Goal: Task Accomplishment & Management: Use online tool/utility

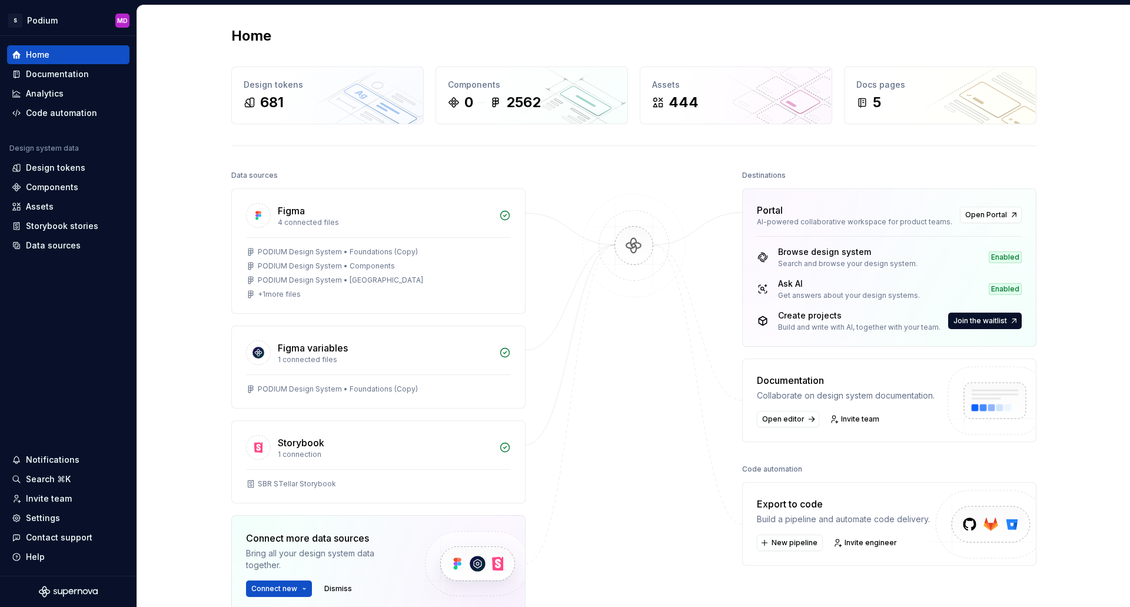
click at [68, 117] on div "Code automation" at bounding box center [61, 113] width 71 height 12
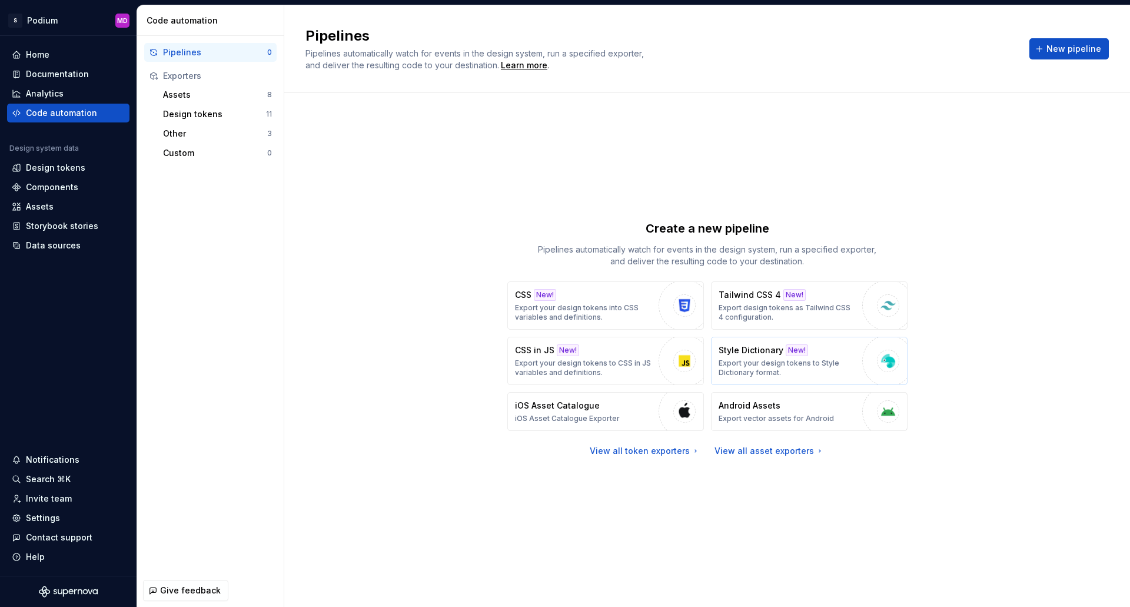
click at [778, 360] on p "Export your design tokens to Style Dictionary format." at bounding box center [788, 368] width 138 height 19
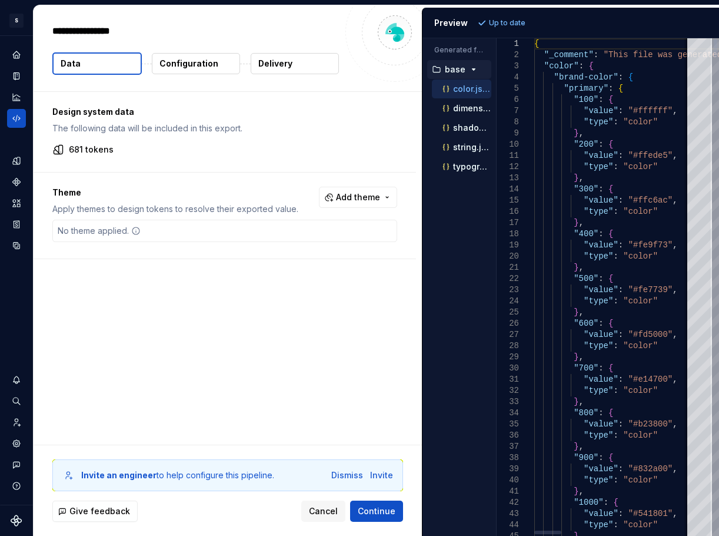
type textarea "*"
click at [351, 204] on button "Add theme" at bounding box center [358, 197] width 78 height 21
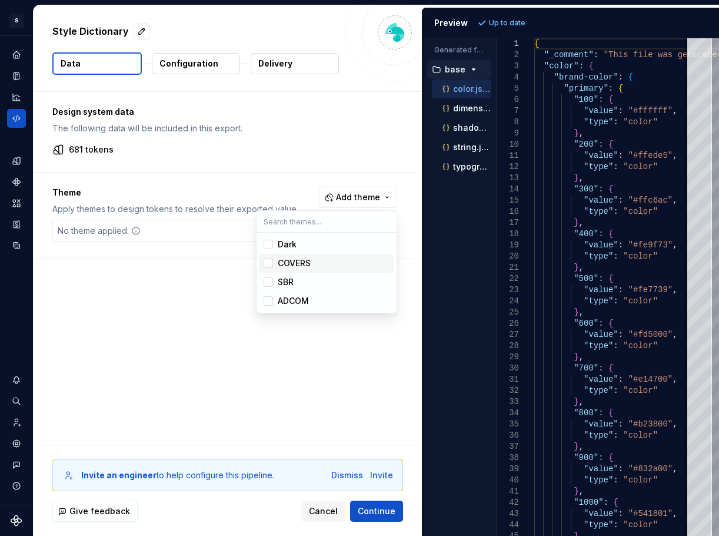
click at [270, 265] on div "Suggestions" at bounding box center [268, 262] width 9 height 9
click at [270, 285] on div "Suggestions" at bounding box center [268, 281] width 9 height 9
click at [268, 303] on div "Suggestions" at bounding box center [268, 300] width 9 height 9
click at [211, 358] on html "S Podium MD Design system data Style Dictionary Data Configuration Delivery Des…" at bounding box center [359, 268] width 719 height 536
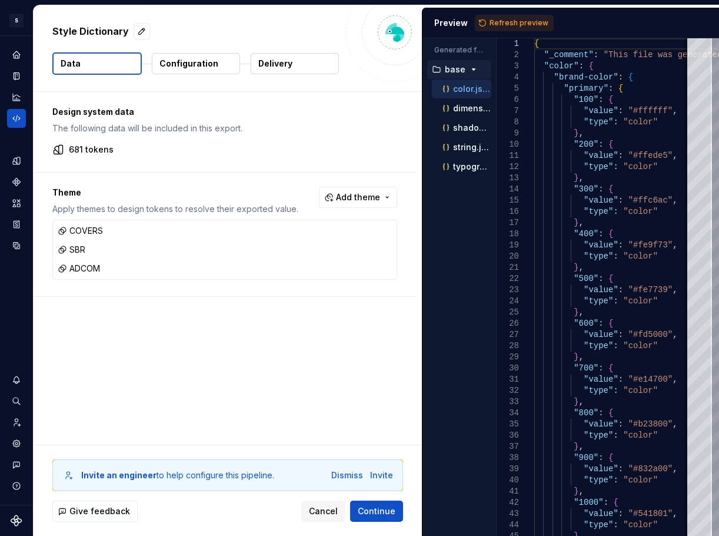
click at [215, 63] on button "Configuration" at bounding box center [196, 63] width 88 height 21
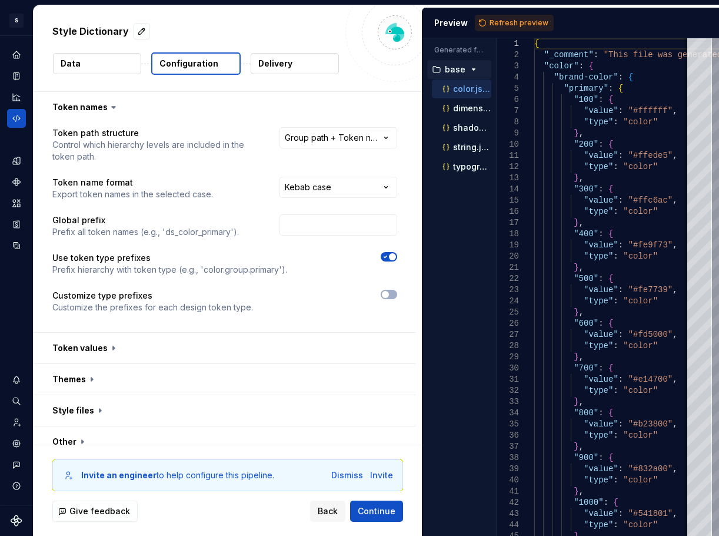
click at [373, 167] on div "**********" at bounding box center [224, 227] width 345 height 200
click at [184, 346] on button "button" at bounding box center [225, 348] width 383 height 31
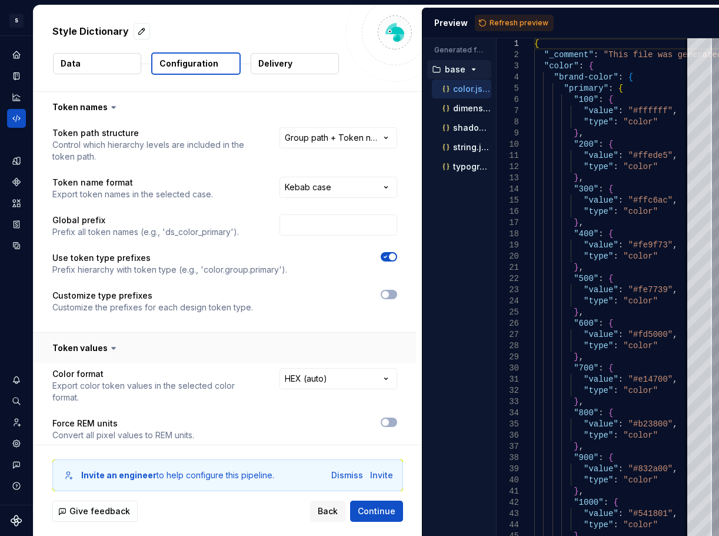
click at [370, 334] on button "button" at bounding box center [225, 348] width 383 height 31
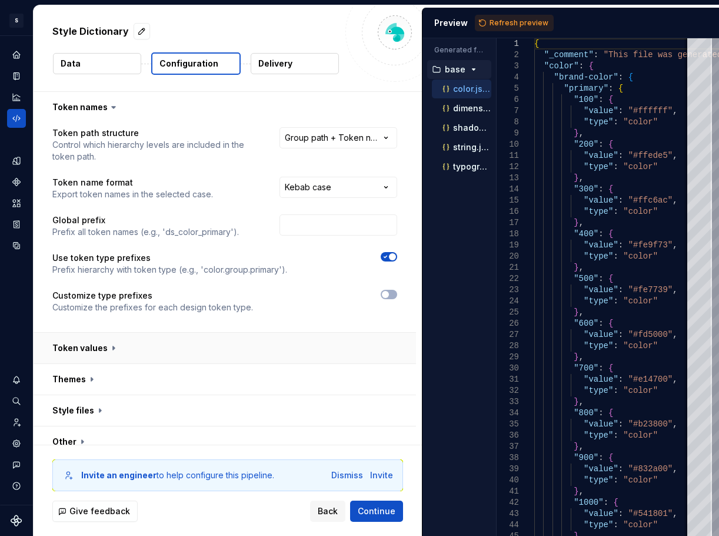
click at [370, 334] on button "button" at bounding box center [225, 348] width 383 height 31
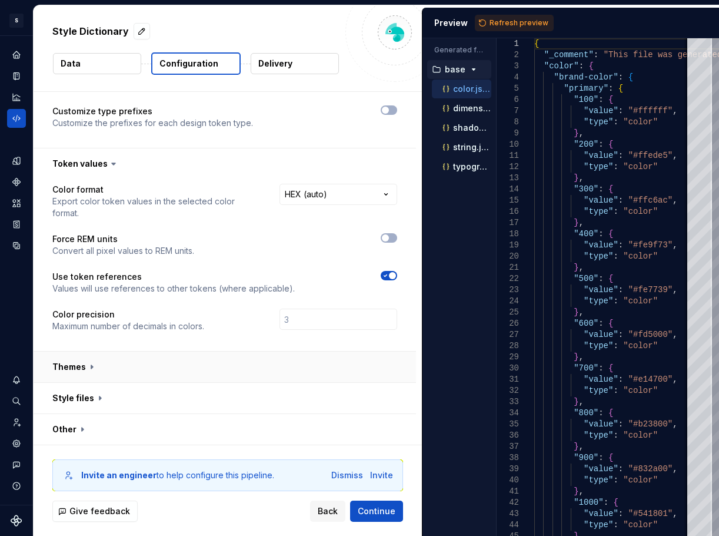
scroll to position [185, 0]
click at [412, 337] on div "**********" at bounding box center [225, 264] width 383 height 172
click at [100, 363] on button "button" at bounding box center [225, 366] width 383 height 31
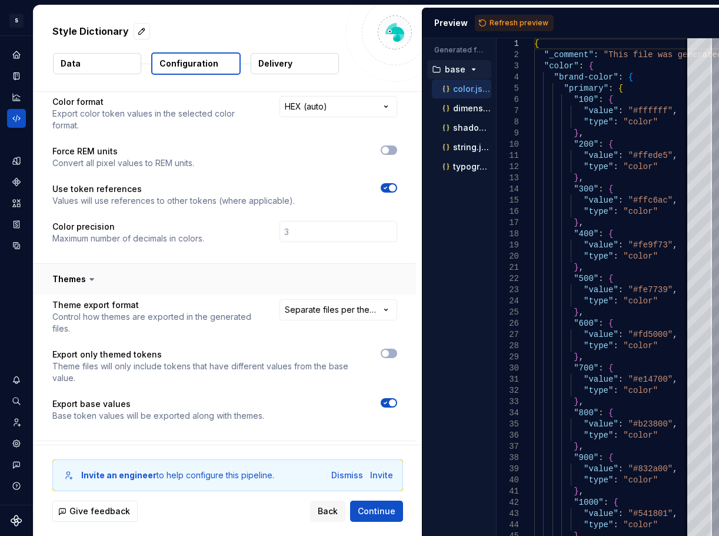
scroll to position [303, 0]
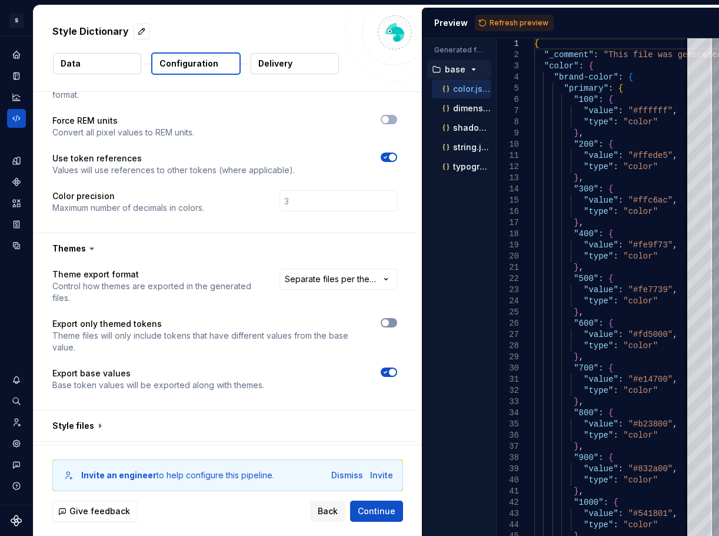
click at [393, 326] on button "button" at bounding box center [389, 322] width 16 height 9
click at [390, 320] on span "button" at bounding box center [392, 322] width 7 height 7
click at [390, 371] on span "button" at bounding box center [392, 372] width 7 height 7
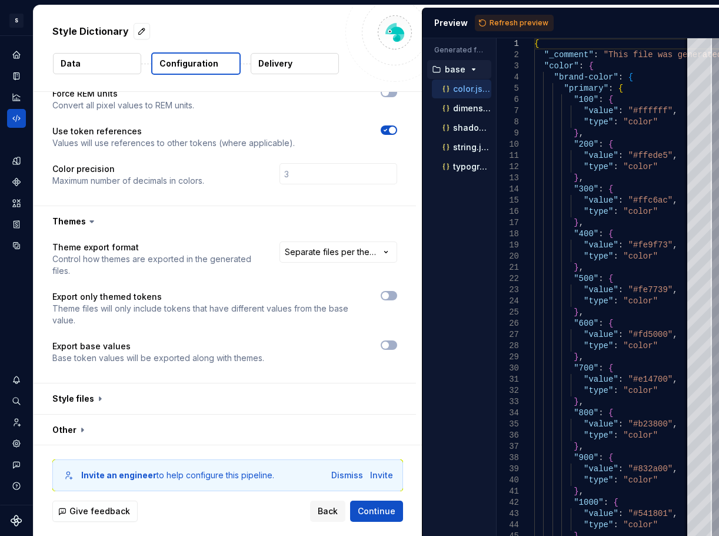
scroll to position [331, 0]
click at [69, 401] on button "button" at bounding box center [225, 397] width 383 height 31
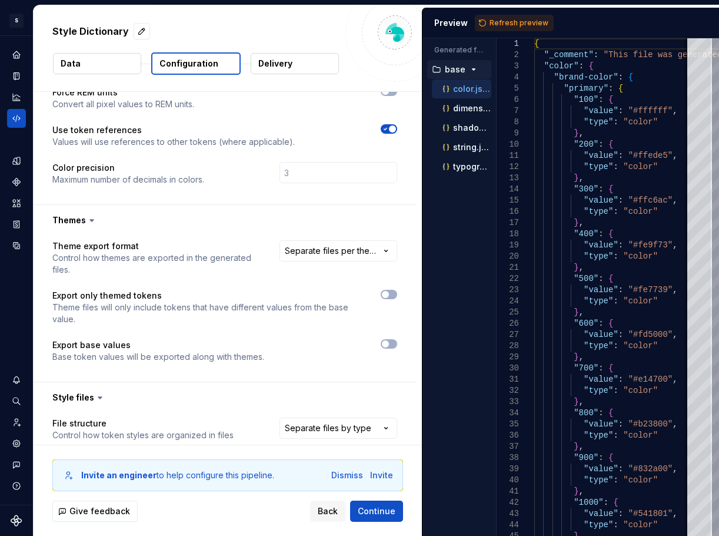
click at [401, 381] on div "**********" at bounding box center [225, 308] width 383 height 146
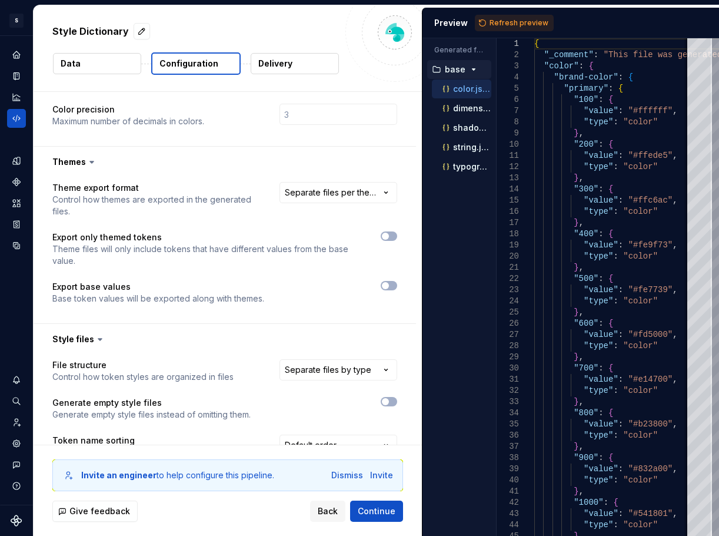
scroll to position [390, 0]
click at [352, 364] on html "**********" at bounding box center [359, 268] width 719 height 536
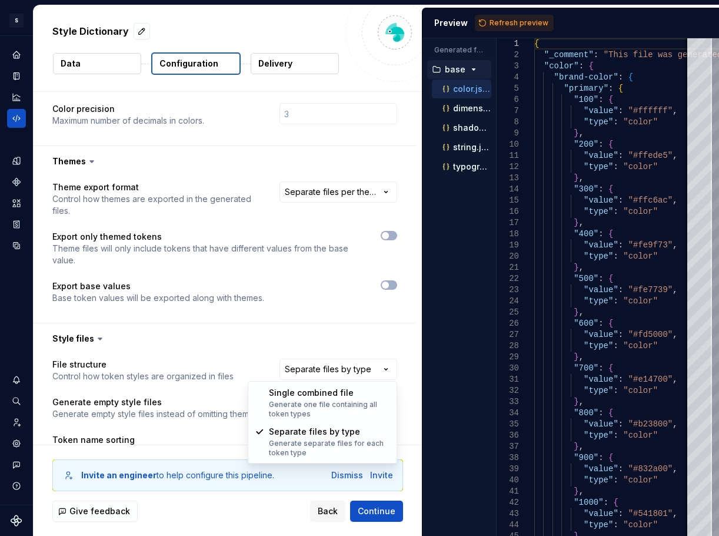
select select "**********"
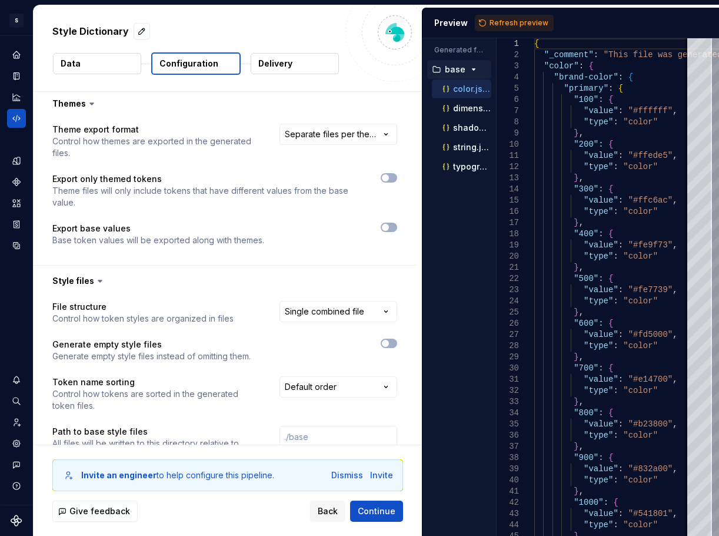
scroll to position [449, 0]
click at [337, 387] on html "**********" at bounding box center [359, 268] width 719 height 536
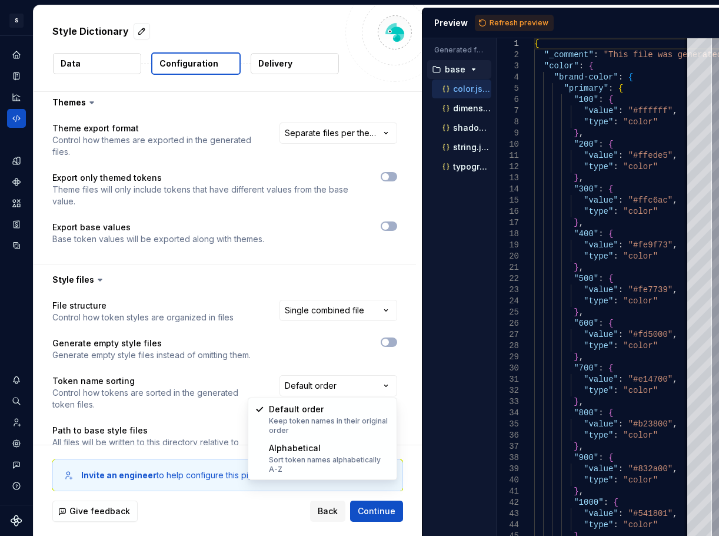
select select "**********"
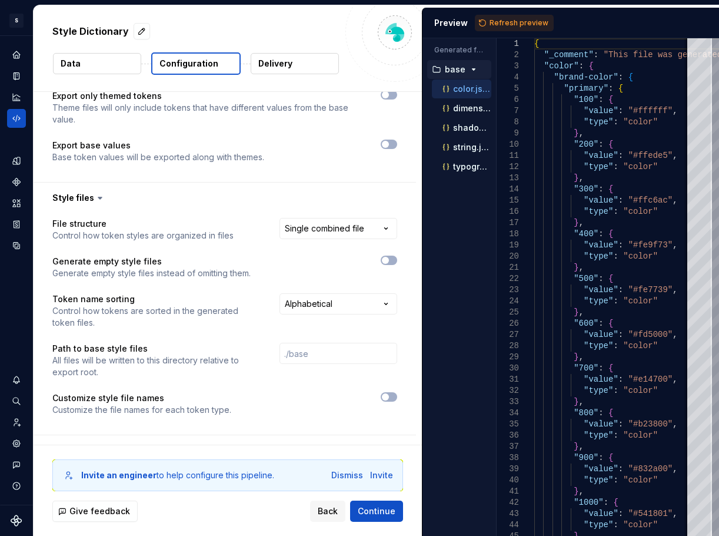
scroll to position [552, 0]
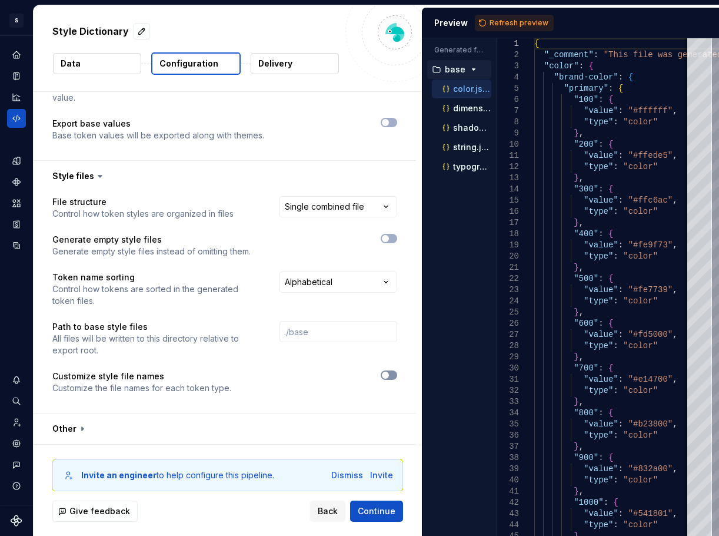
click at [389, 379] on button "button" at bounding box center [389, 374] width 16 height 9
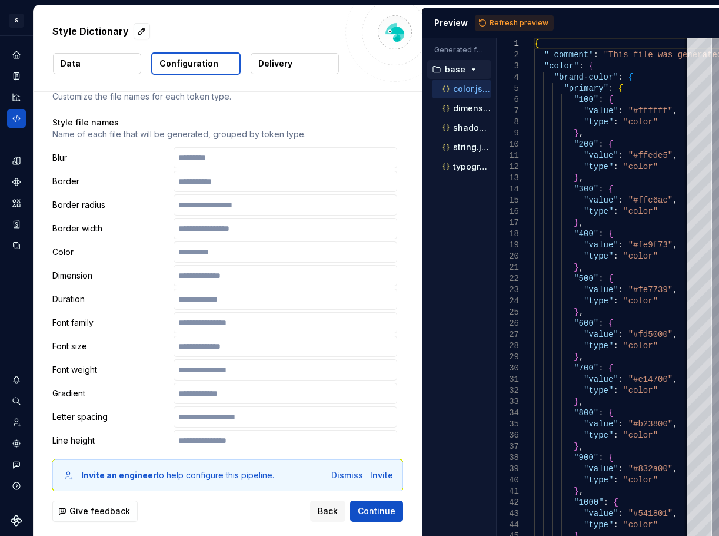
scroll to position [847, 0]
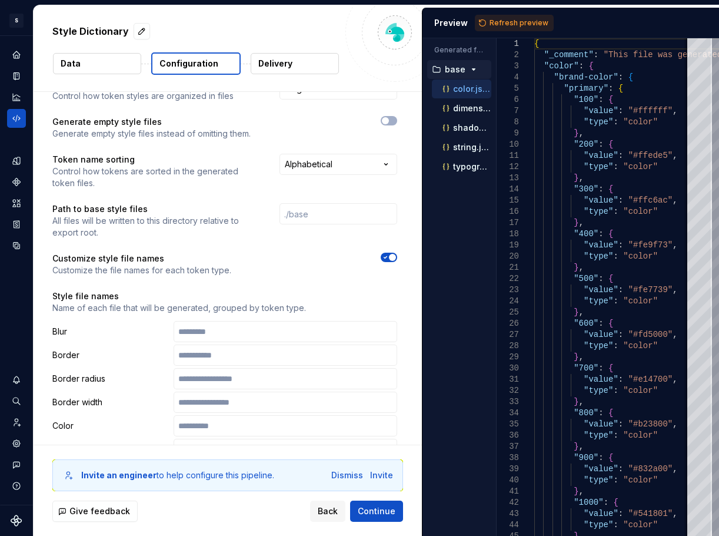
click at [386, 257] on icon "button" at bounding box center [385, 258] width 3 height 2
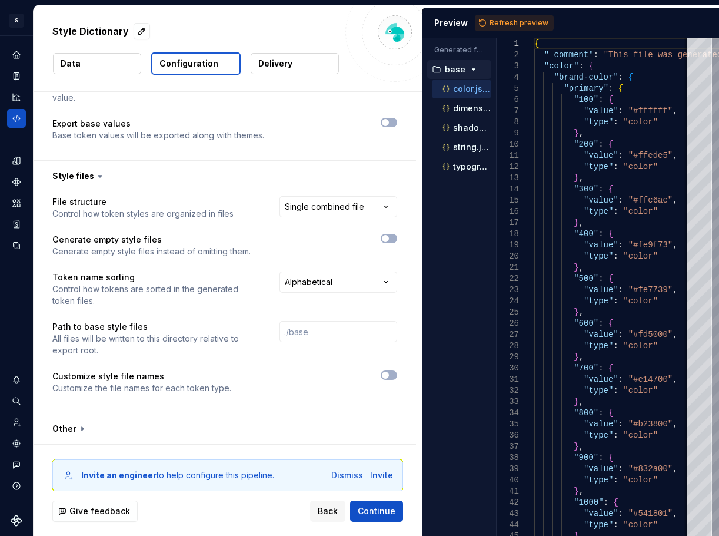
click at [395, 407] on div "**********" at bounding box center [224, 302] width 345 height 212
click at [69, 428] on button "button" at bounding box center [225, 428] width 383 height 31
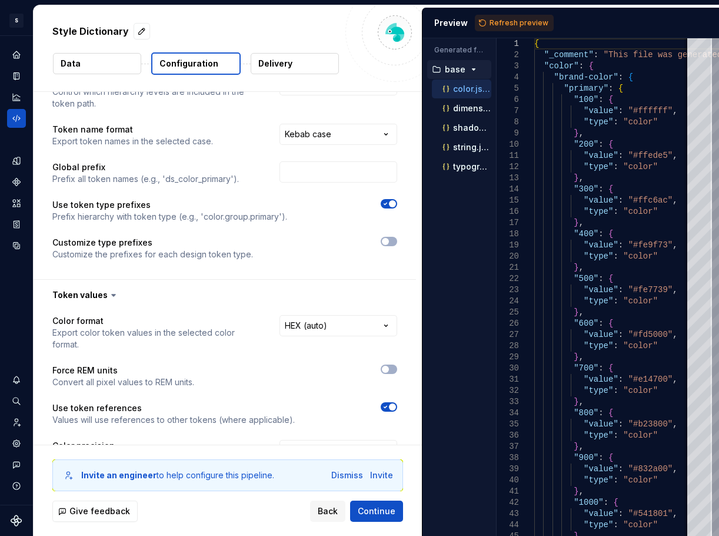
scroll to position [0, 0]
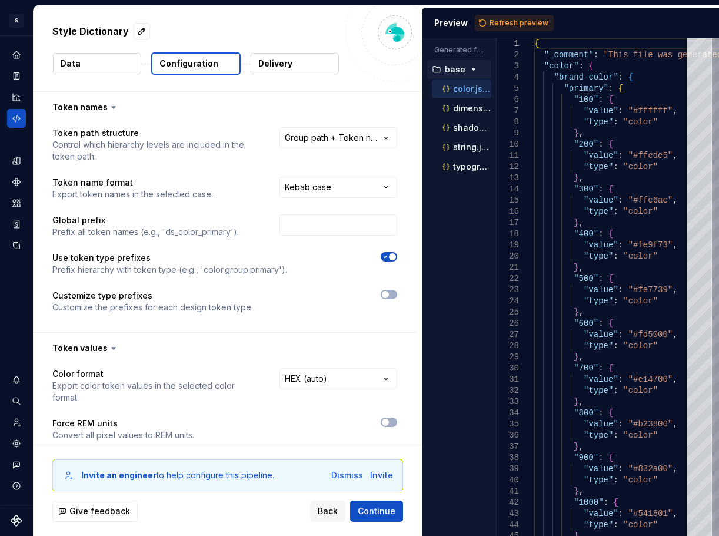
click at [300, 61] on button "Delivery" at bounding box center [295, 63] width 88 height 21
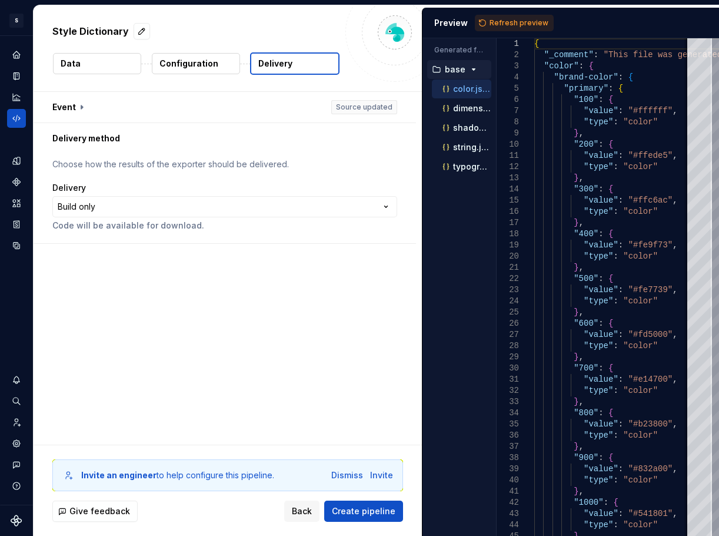
click at [210, 63] on p "Configuration" at bounding box center [189, 64] width 59 height 12
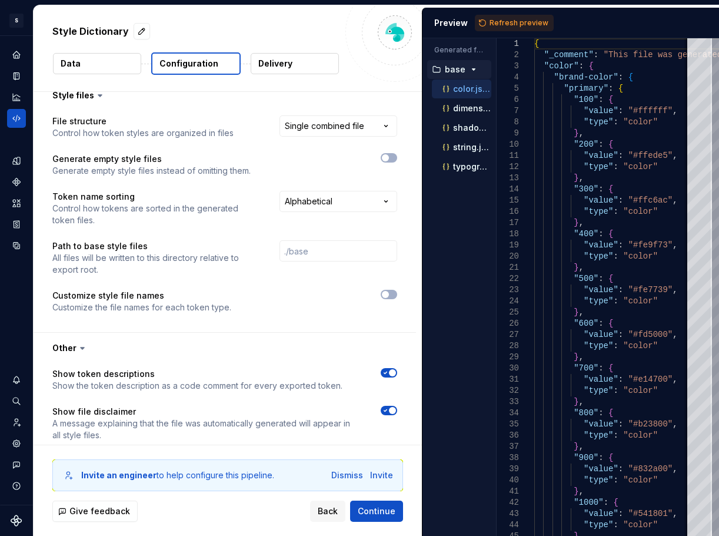
scroll to position [630, 0]
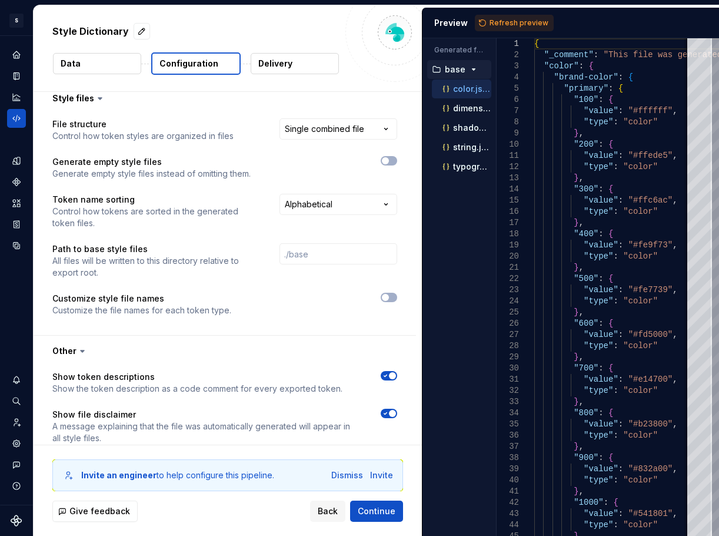
click at [286, 66] on p "Delivery" at bounding box center [275, 64] width 34 height 12
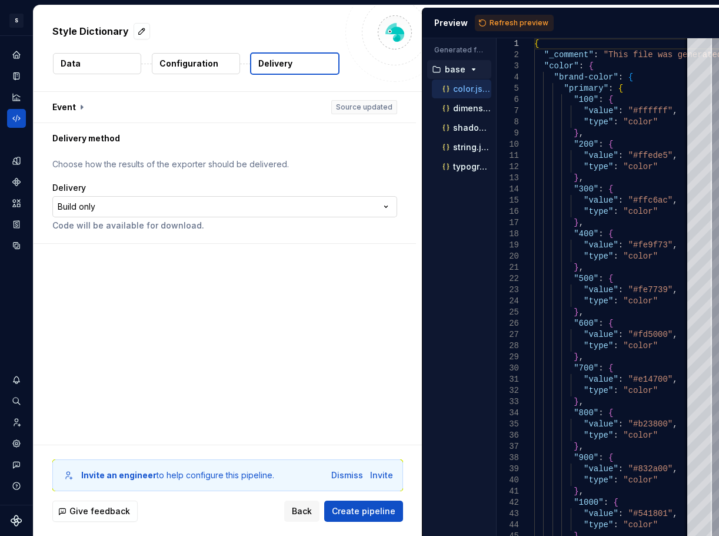
click at [373, 202] on html "**********" at bounding box center [359, 268] width 719 height 536
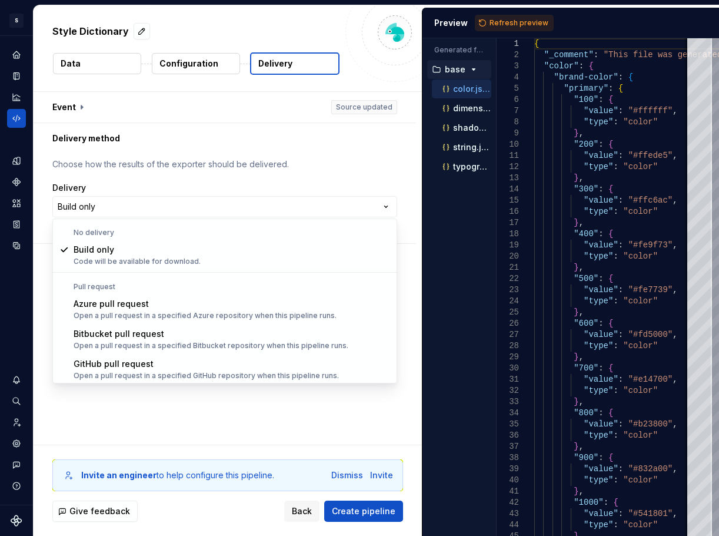
click at [161, 123] on html "**********" at bounding box center [359, 268] width 719 height 536
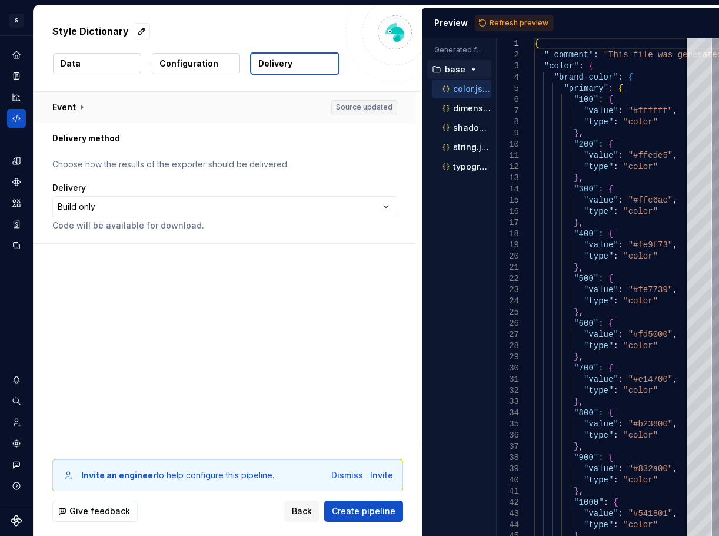
click at [154, 110] on button "button" at bounding box center [225, 107] width 383 height 31
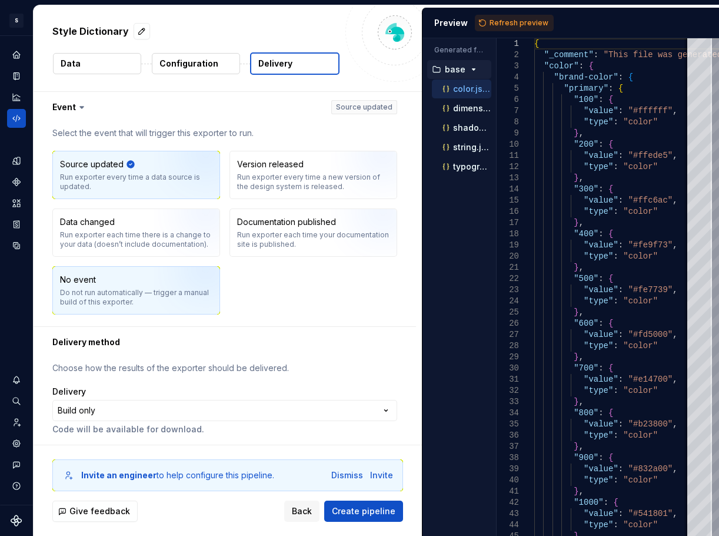
click at [136, 290] on div "Do not run automatically — trigger a manual build of this exporter." at bounding box center [136, 297] width 152 height 19
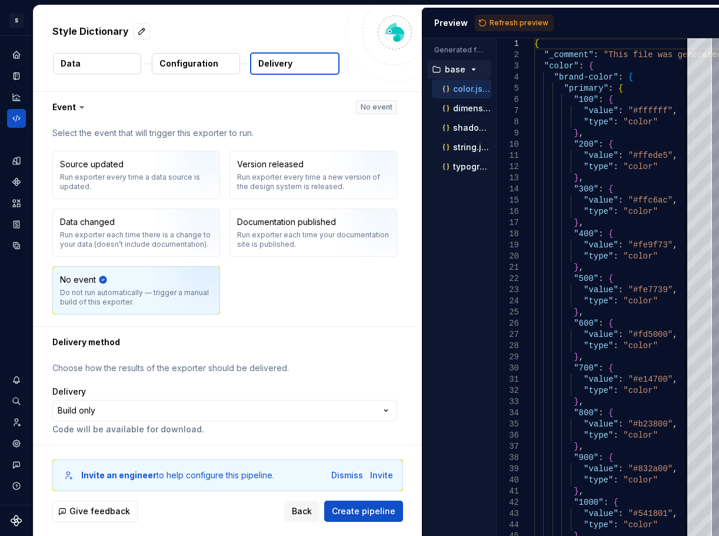
scroll to position [3, 0]
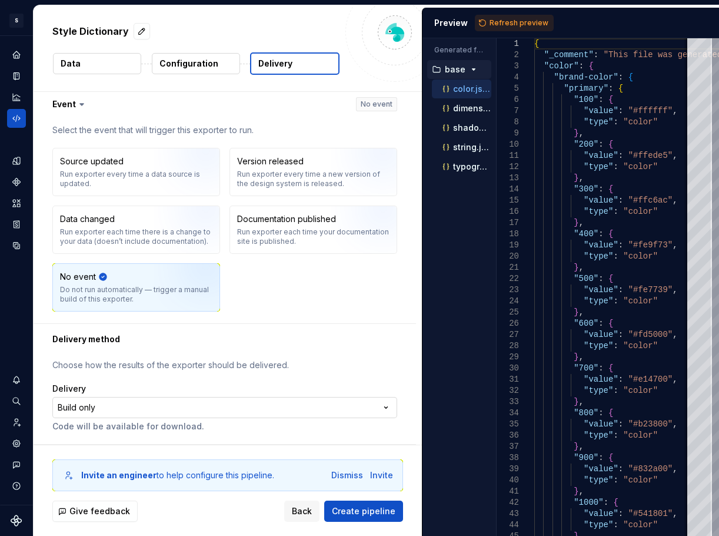
click at [118, 409] on html "**********" at bounding box center [359, 268] width 719 height 536
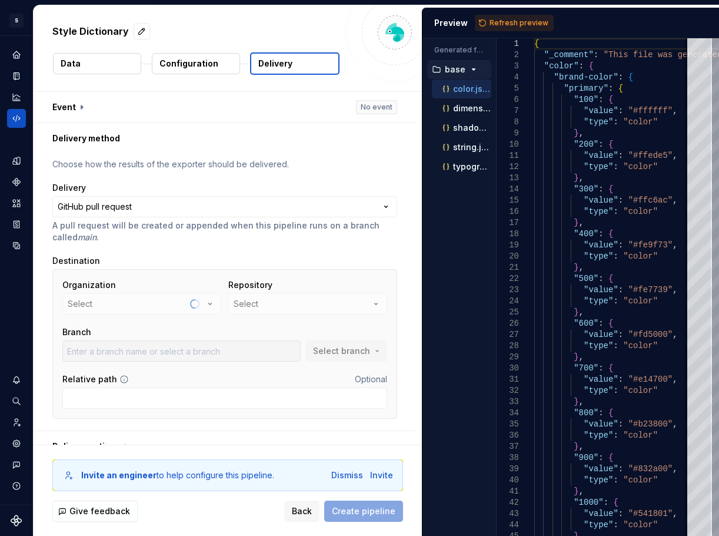
scroll to position [18, 0]
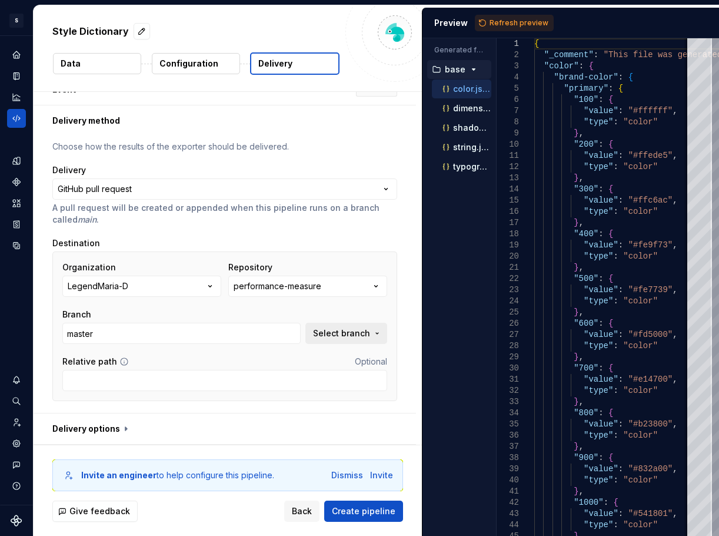
click at [326, 330] on span "Select branch" at bounding box center [341, 333] width 57 height 12
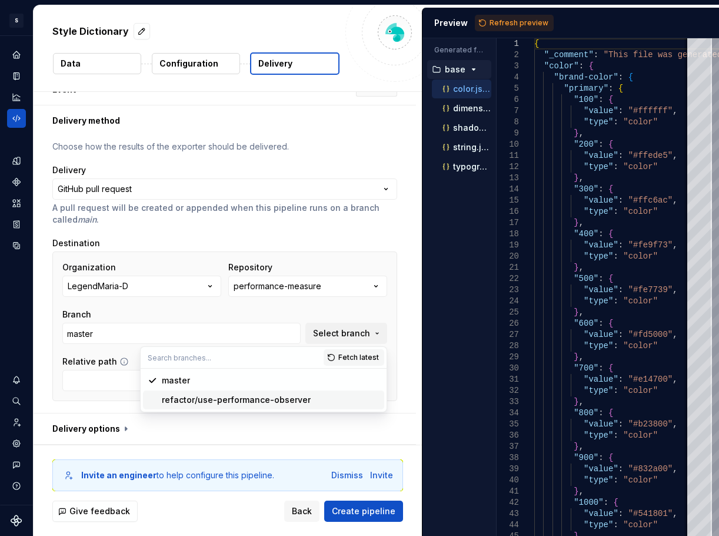
click at [254, 398] on div "refactor/use-performance-observer" at bounding box center [236, 400] width 149 height 12
type input "refactor/use-performance-observer"
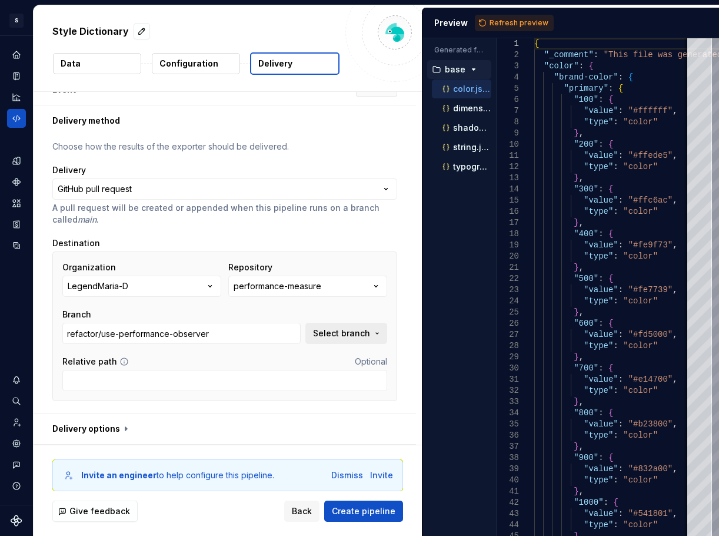
click at [330, 331] on span "Select branch" at bounding box center [341, 333] width 57 height 12
click at [322, 254] on div "Organization LegendMaria-D Repository performance-measure Branch refactor/use-p…" at bounding box center [224, 326] width 345 height 150
click at [299, 289] on div "performance-measure" at bounding box center [278, 286] width 88 height 12
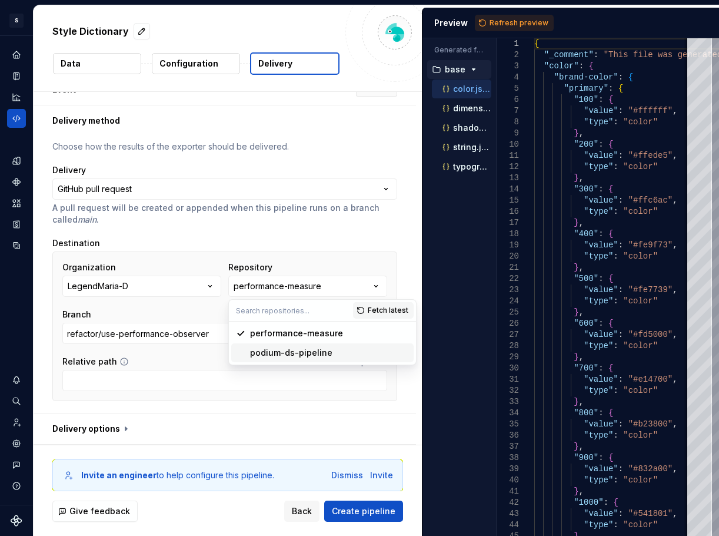
click at [277, 352] on div "podium-ds-pipeline" at bounding box center [291, 353] width 82 height 12
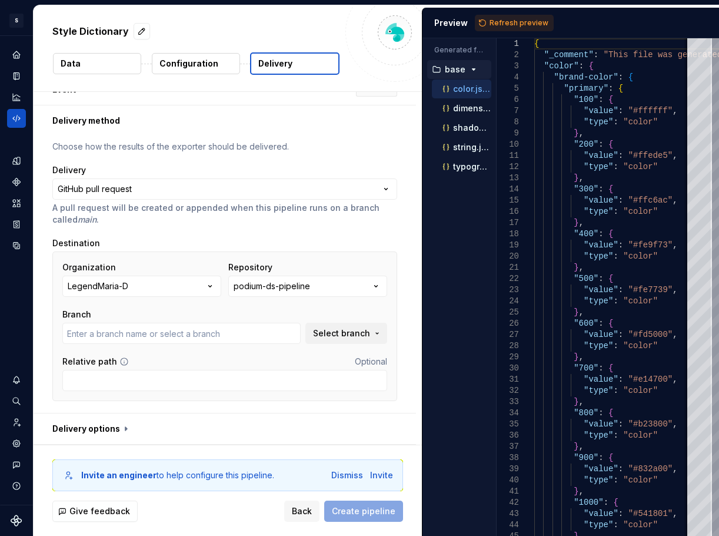
type input "feature/SP-000-supernova-assets"
click at [103, 432] on button "button" at bounding box center [225, 428] width 383 height 31
click at [415, 401] on div "**********" at bounding box center [225, 274] width 383 height 277
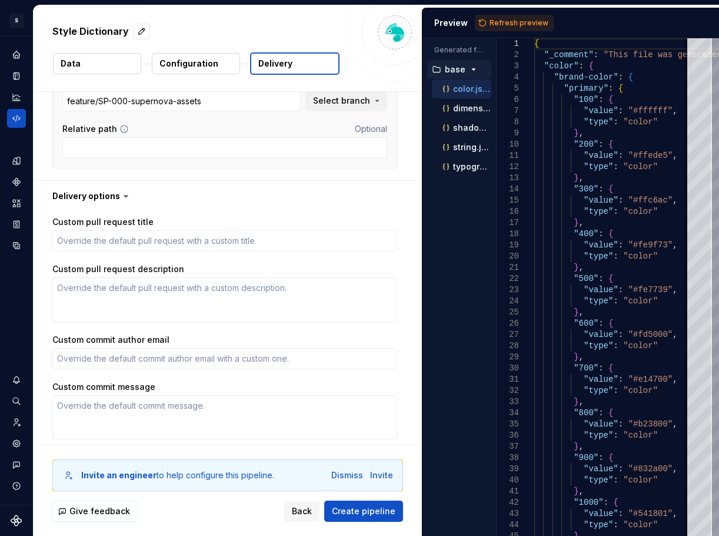
scroll to position [253, 0]
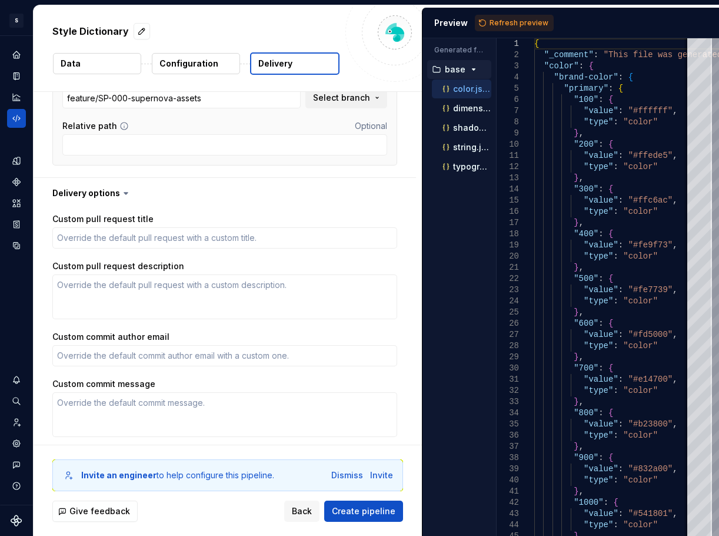
click at [410, 336] on div "Custom pull request title Custom pull request description Custom commit author …" at bounding box center [225, 347] width 383 height 278
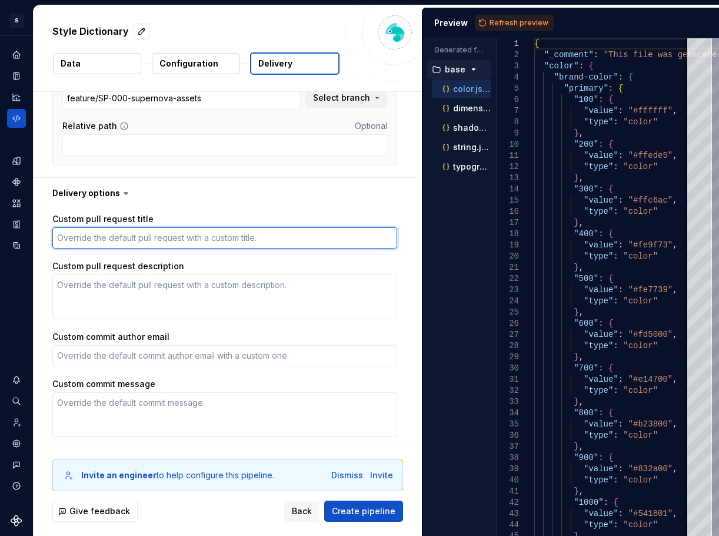
click at [101, 236] on textarea "Custom pull request title" at bounding box center [224, 237] width 345 height 21
paste textarea "Style Dictionary. Test 1 pipeline"
type textarea "*"
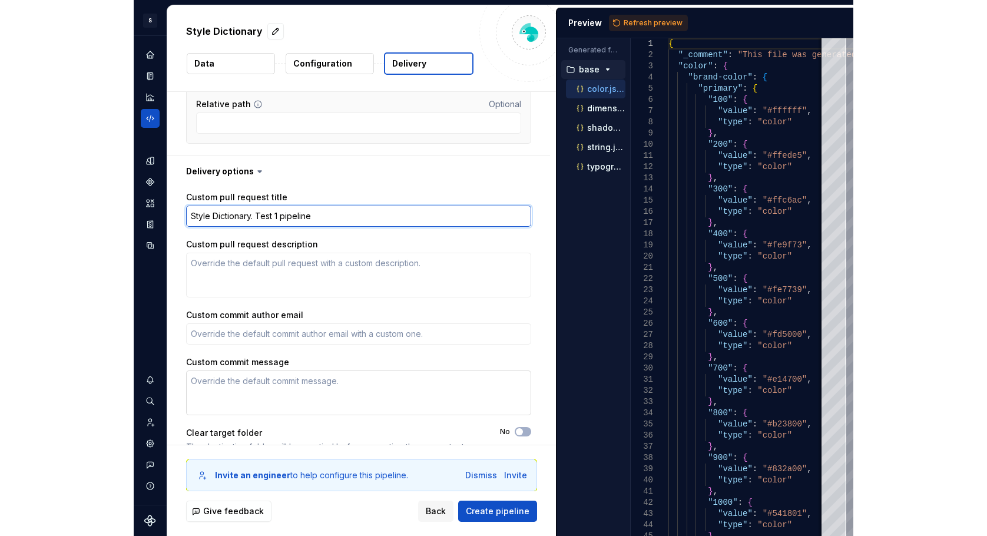
scroll to position [296, 0]
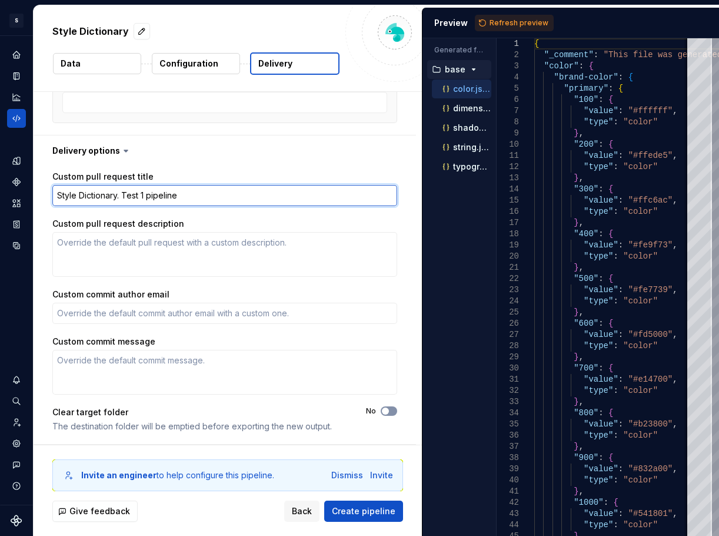
type textarea "Style Dictionary. Test 1 pipeline"
click at [383, 410] on span "button" at bounding box center [385, 410] width 7 height 7
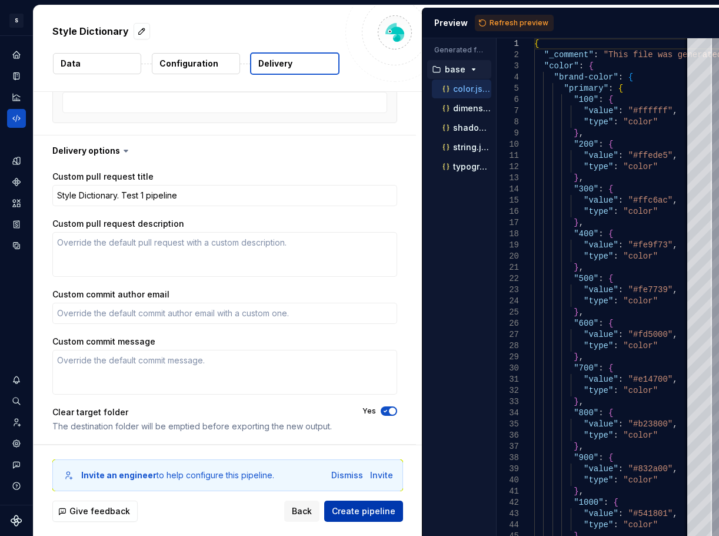
click at [359, 509] on span "Create pipeline" at bounding box center [364, 511] width 64 height 12
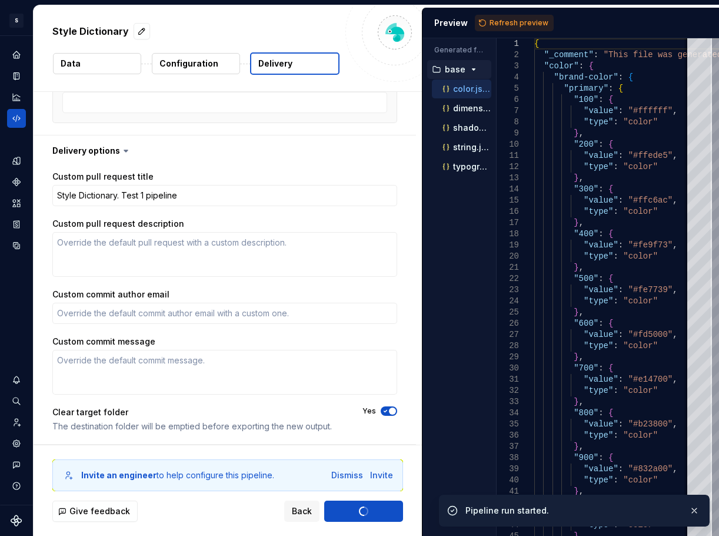
type textarea "*"
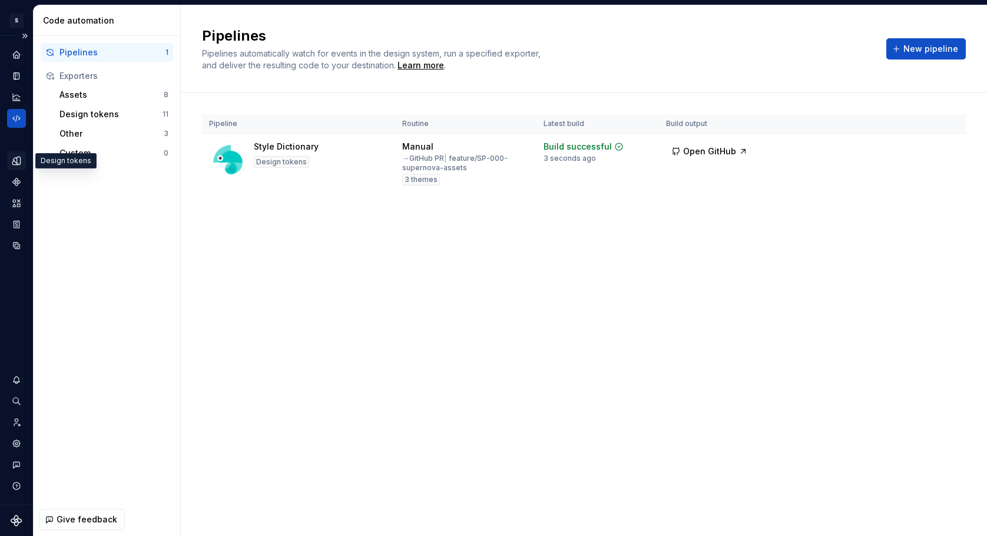
click at [19, 158] on icon "Design tokens" at bounding box center [19, 161] width 4 height 8
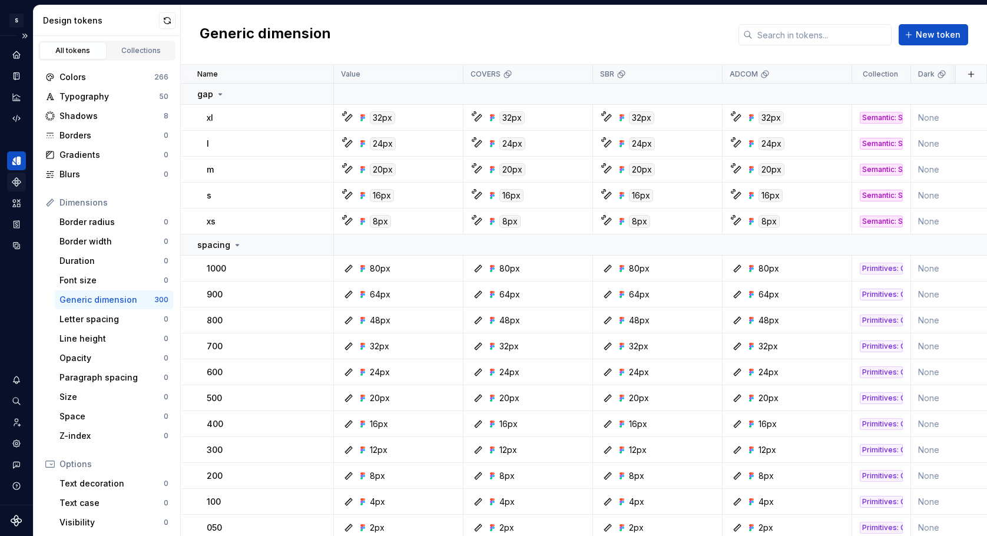
click at [15, 184] on icon "Components" at bounding box center [16, 182] width 8 height 8
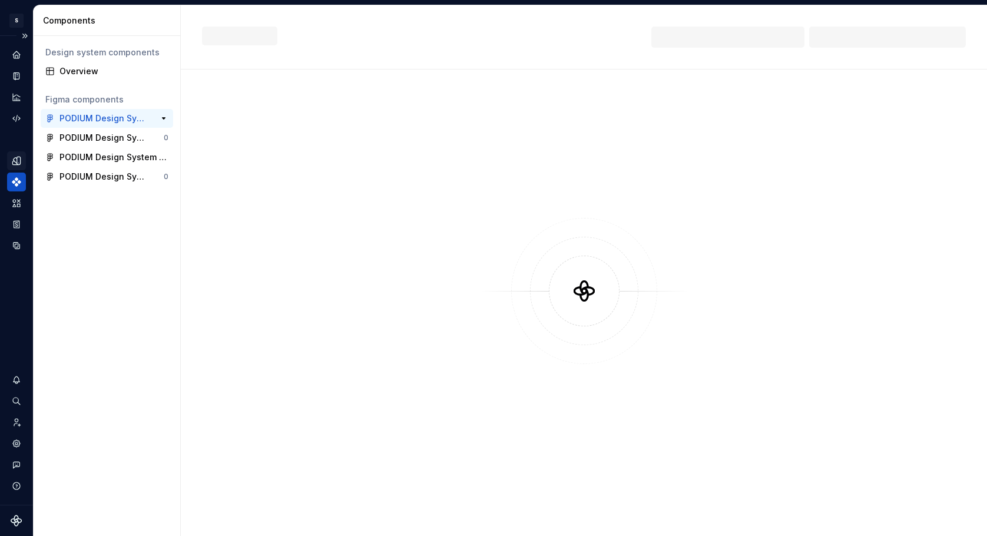
click at [94, 118] on div "PODIUM Design System • [GEOGRAPHIC_DATA]" at bounding box center [103, 118] width 88 height 12
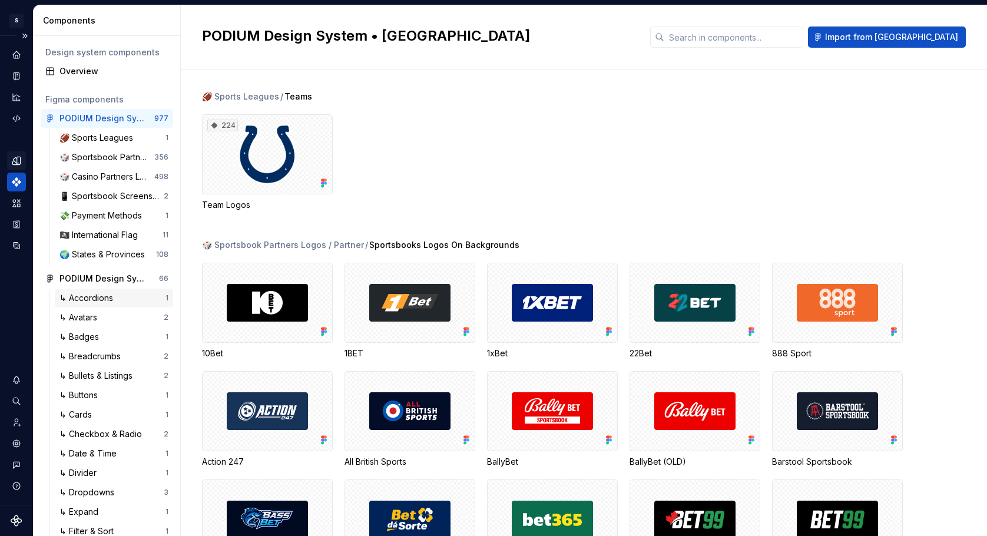
click at [97, 298] on div "↳ Accordions" at bounding box center [88, 298] width 58 height 12
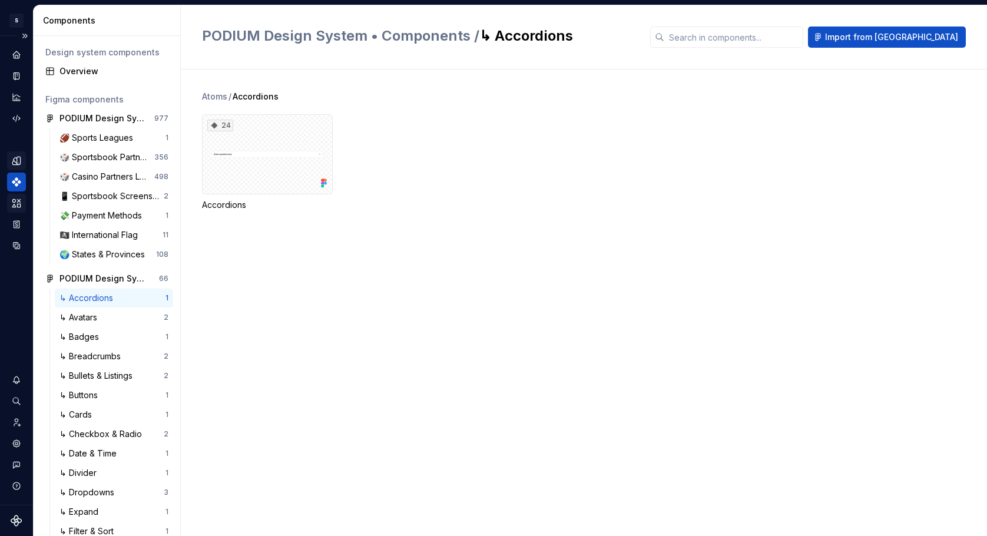
click at [19, 204] on icon "Assets" at bounding box center [16, 203] width 8 height 8
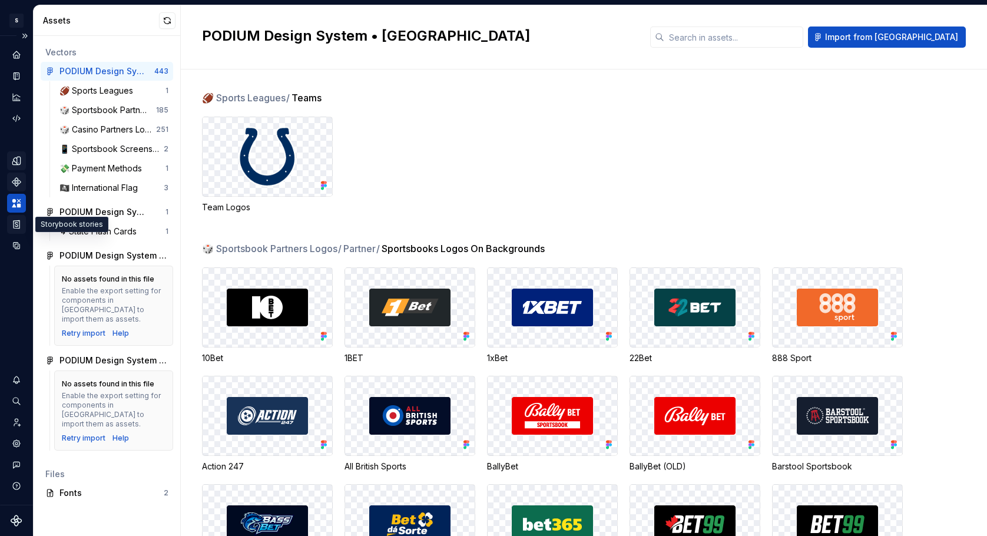
click at [20, 223] on icon "Storybook stories" at bounding box center [16, 224] width 11 height 11
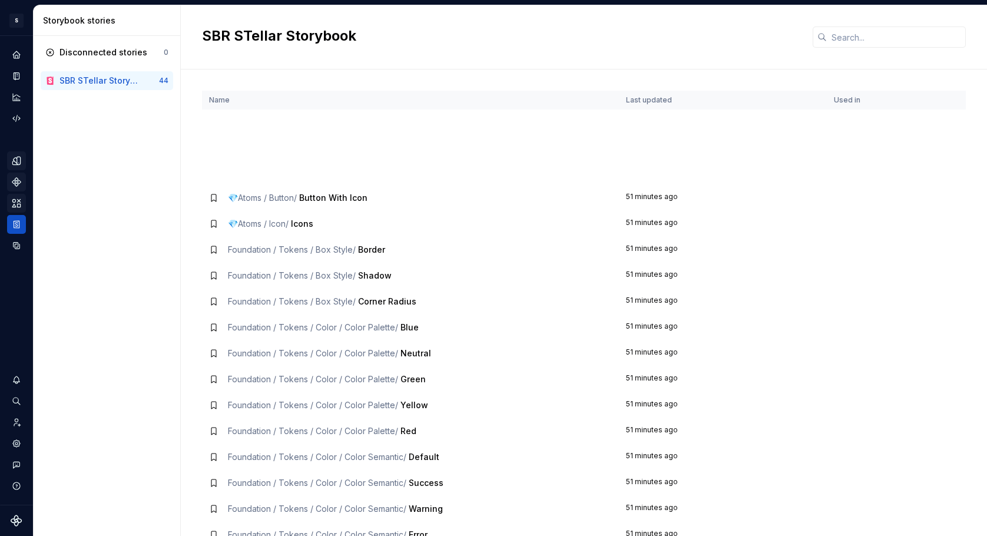
scroll to position [412, 0]
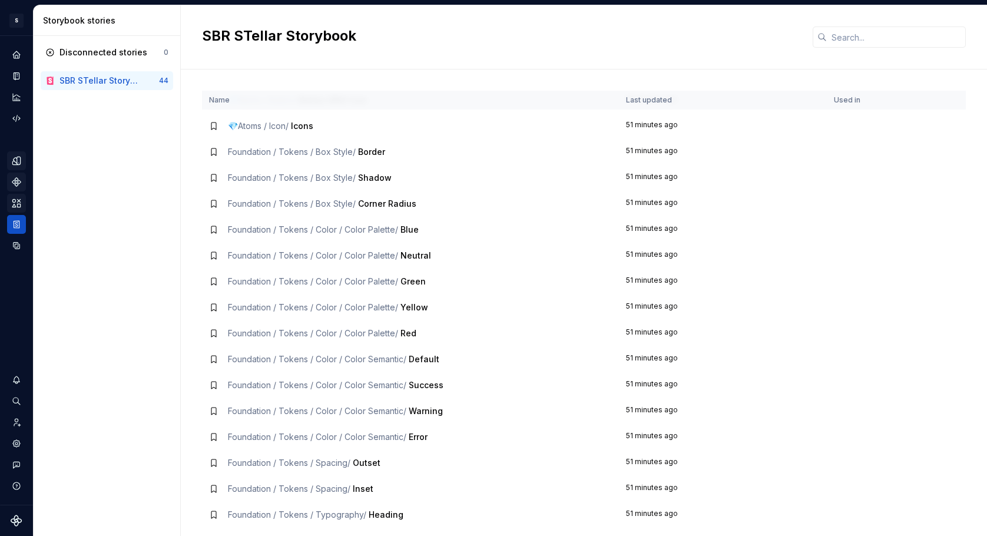
click at [410, 281] on span "Green" at bounding box center [412, 281] width 25 height 10
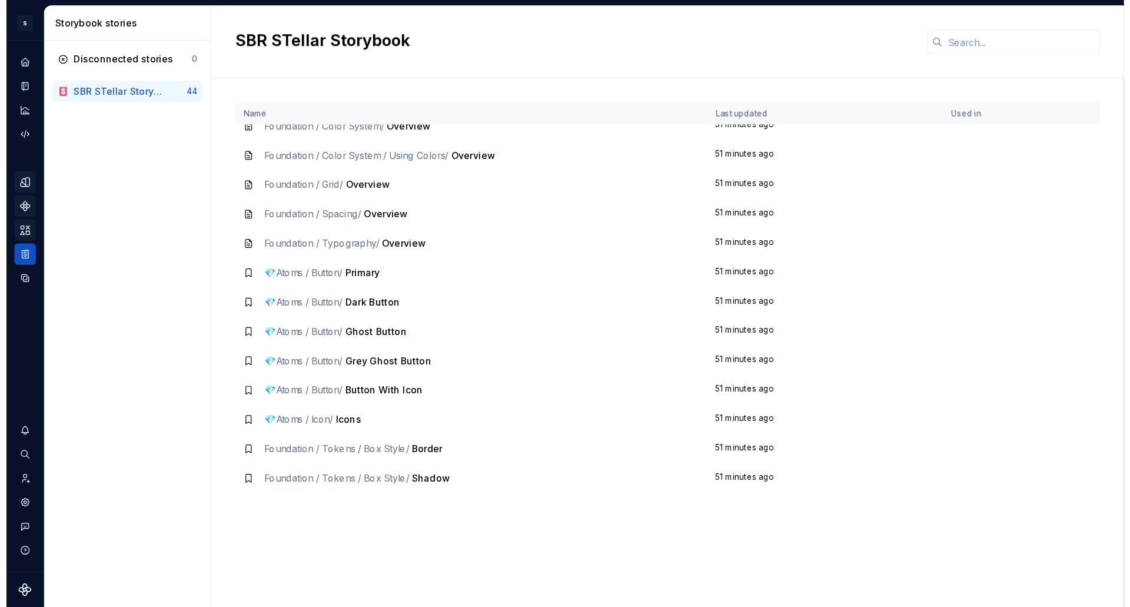
scroll to position [8, 0]
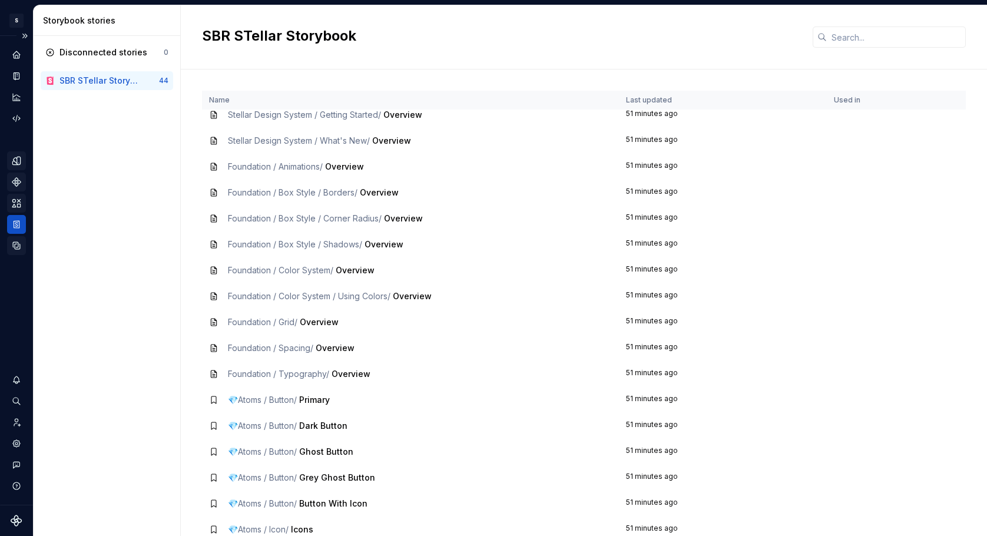
click at [14, 245] on icon "Data sources" at bounding box center [16, 245] width 11 height 11
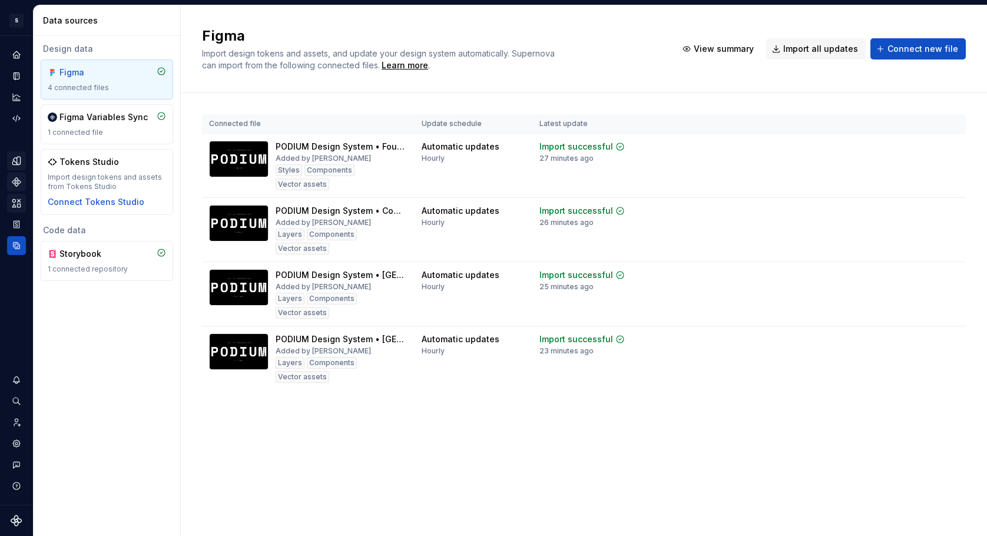
click at [390, 432] on div "Connected file Update schedule Latest update PODIUM Design System • Foundations…" at bounding box center [584, 263] width 764 height 341
click at [16, 55] on icon "Home" at bounding box center [16, 55] width 8 height 8
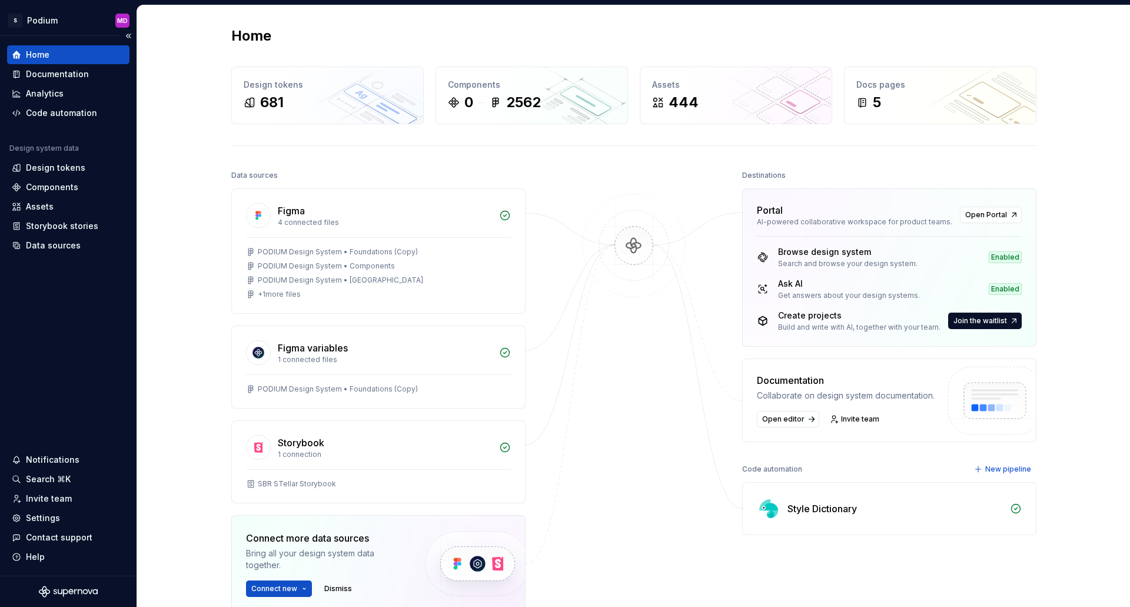
scroll to position [59, 0]
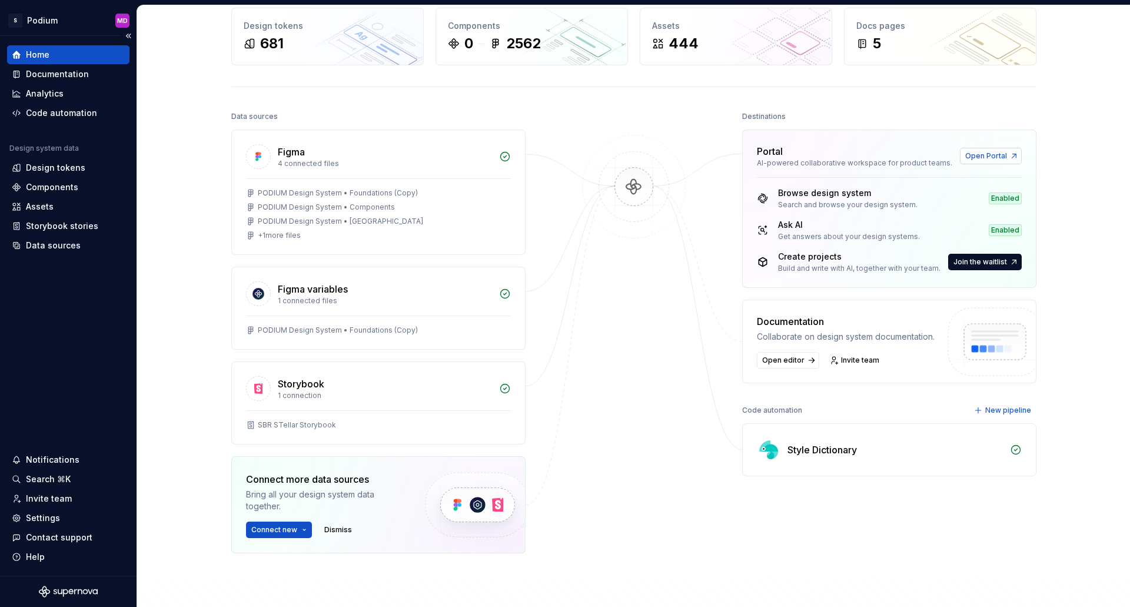
click at [1008, 153] on link "Open Portal" at bounding box center [991, 156] width 62 height 16
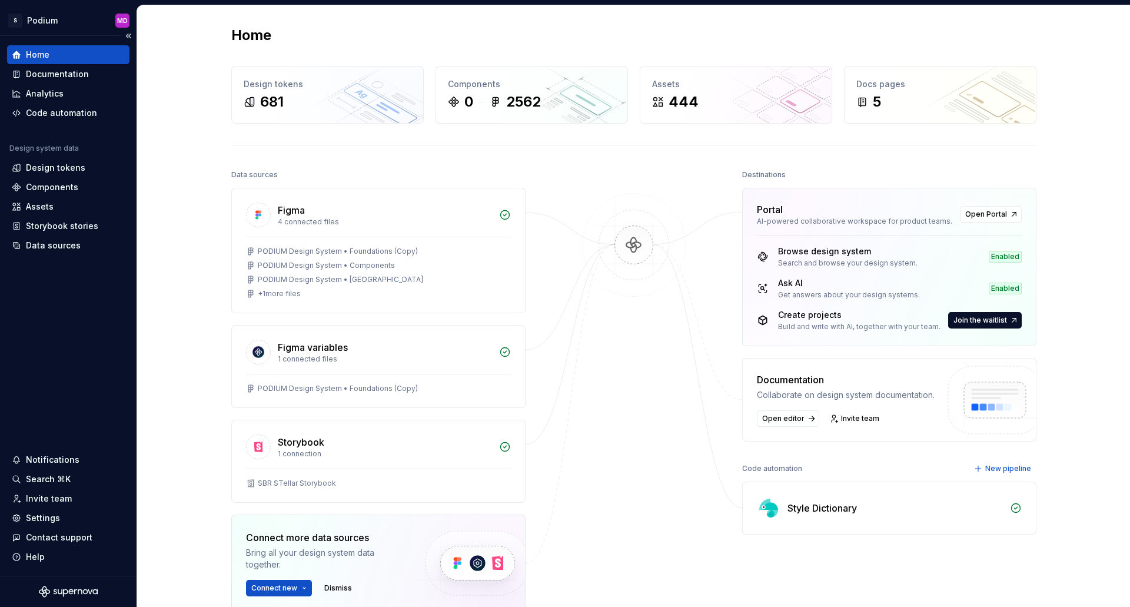
scroll to position [0, 0]
click at [48, 17] on html "S Podium MD Home Documentation Analytics Code automation Design system data Des…" at bounding box center [565, 303] width 1130 height 607
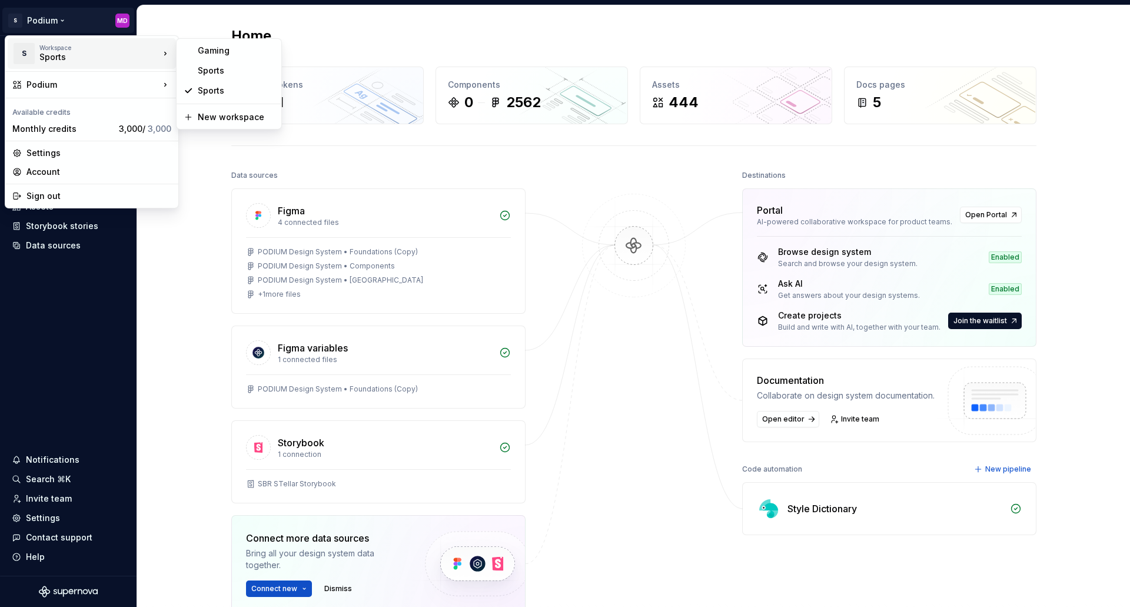
click at [95, 55] on div "Sports" at bounding box center [89, 57] width 100 height 12
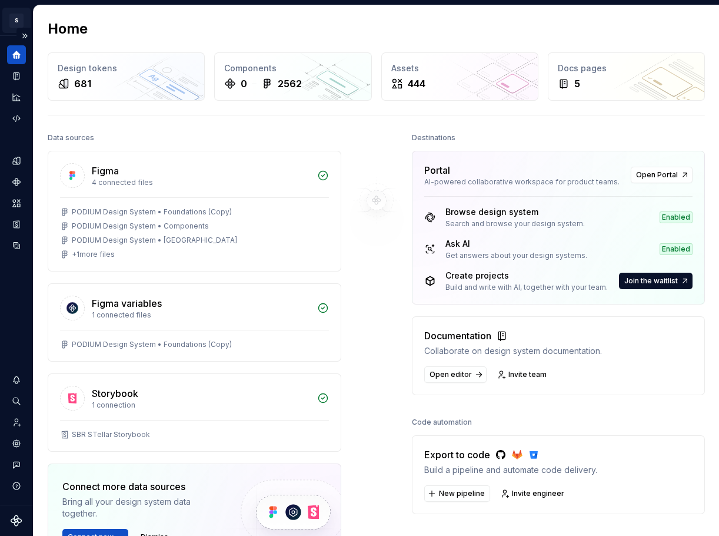
click at [18, 23] on html "S Podium MD Design system data Home Design tokens 681 Components 0 2562 Assets …" at bounding box center [359, 268] width 719 height 536
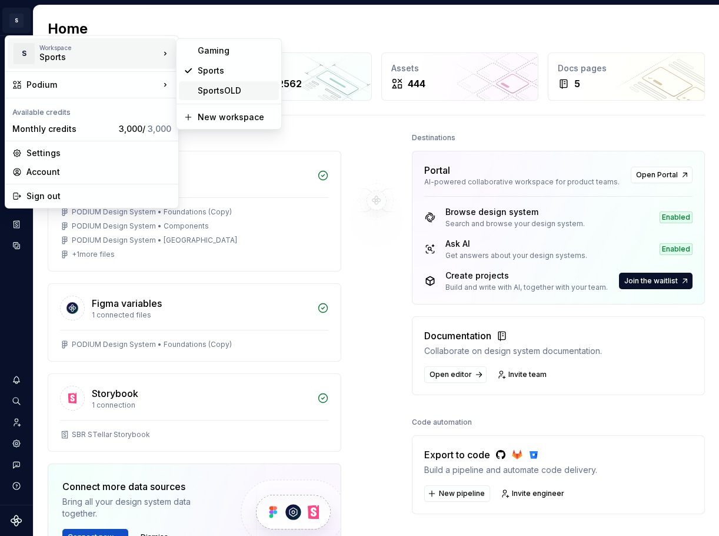
click at [241, 89] on div "SportsOLD" at bounding box center [236, 91] width 77 height 12
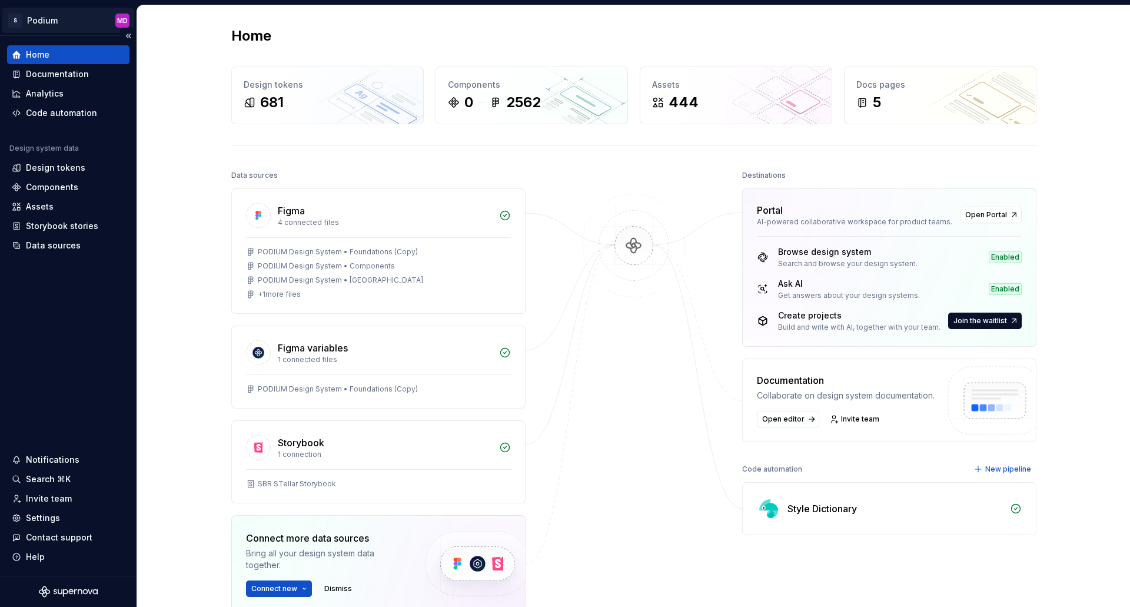
click at [44, 27] on html "S Podium MD Home Documentation Analytics Code automation Design system data Des…" at bounding box center [565, 303] width 1130 height 607
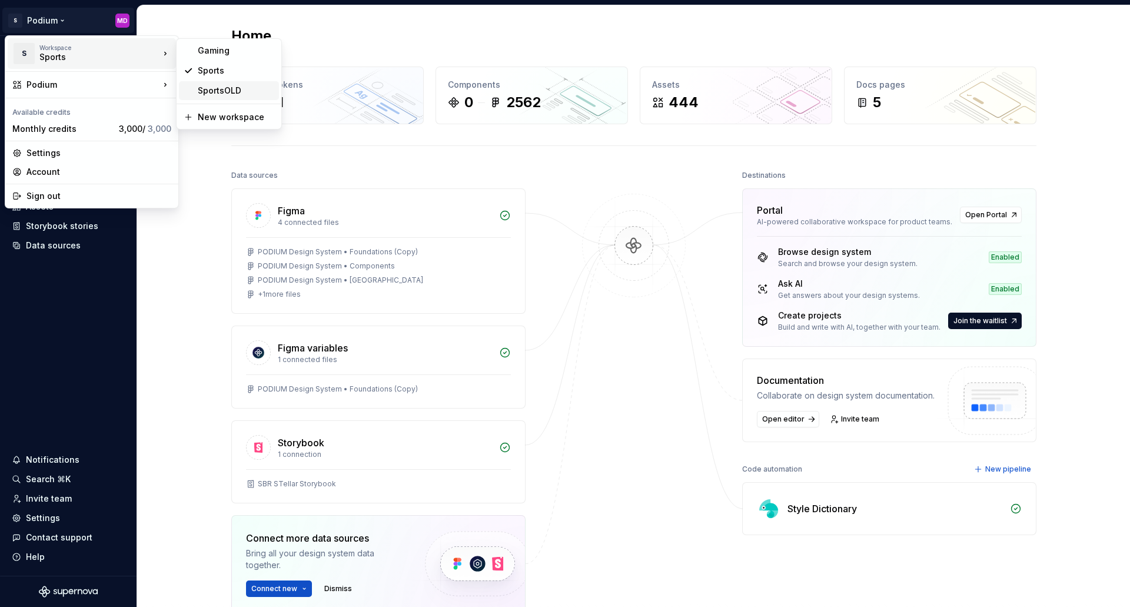
click at [234, 88] on div "SportsOLD" at bounding box center [236, 91] width 77 height 12
